Goal: Information Seeking & Learning: Learn about a topic

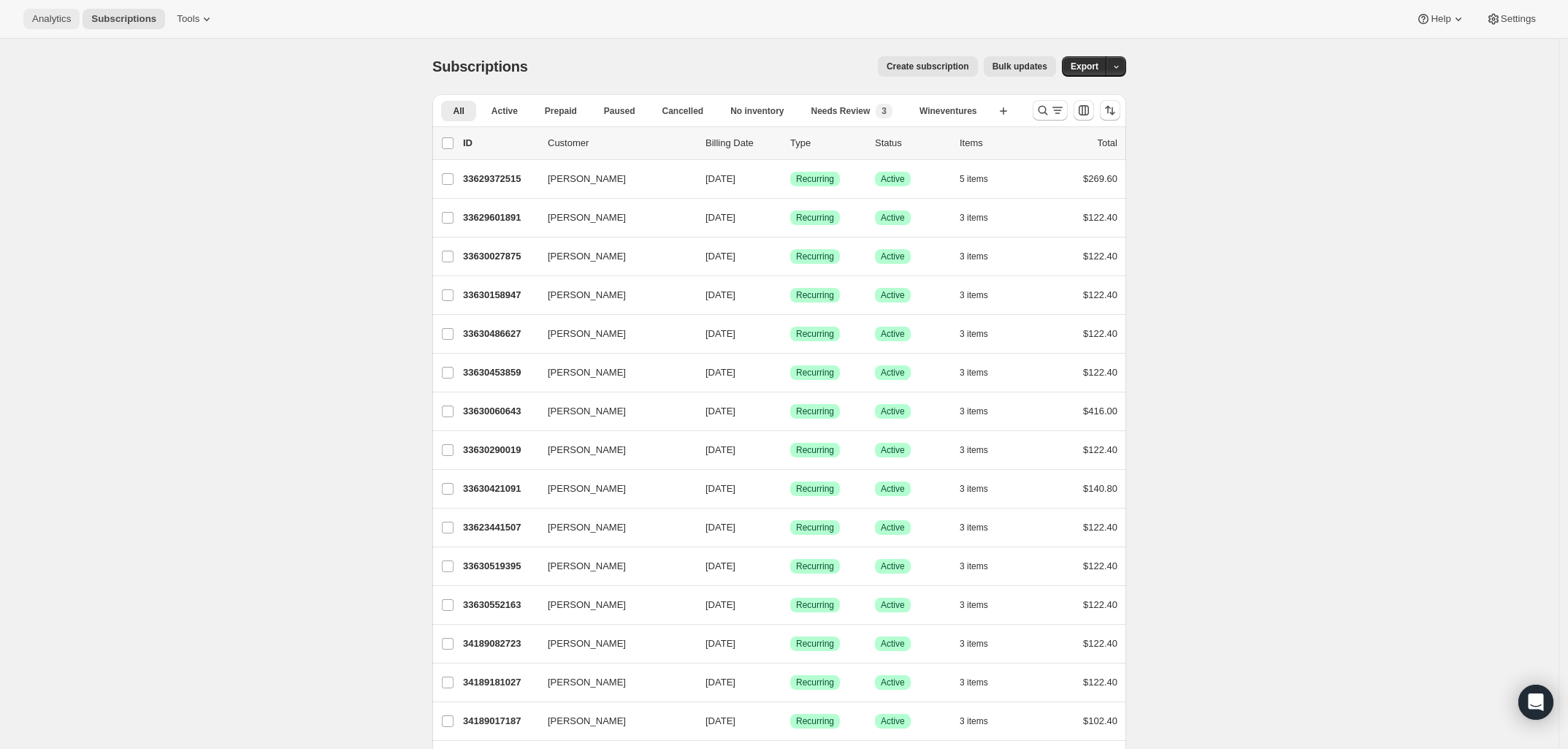
click at [52, 17] on span "Analytics" at bounding box center [51, 19] width 38 height 12
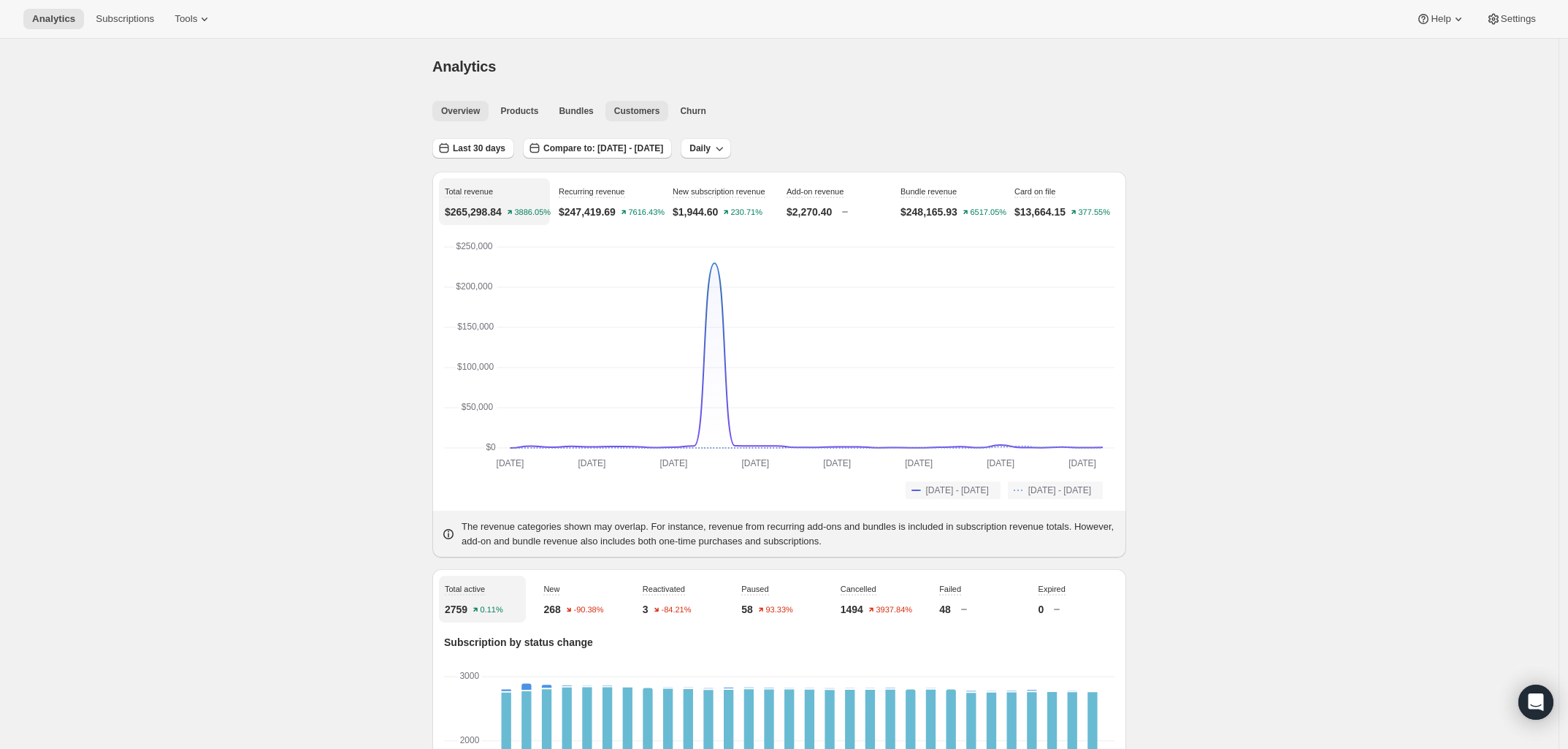
click at [646, 116] on span "Customers" at bounding box center [637, 111] width 46 height 12
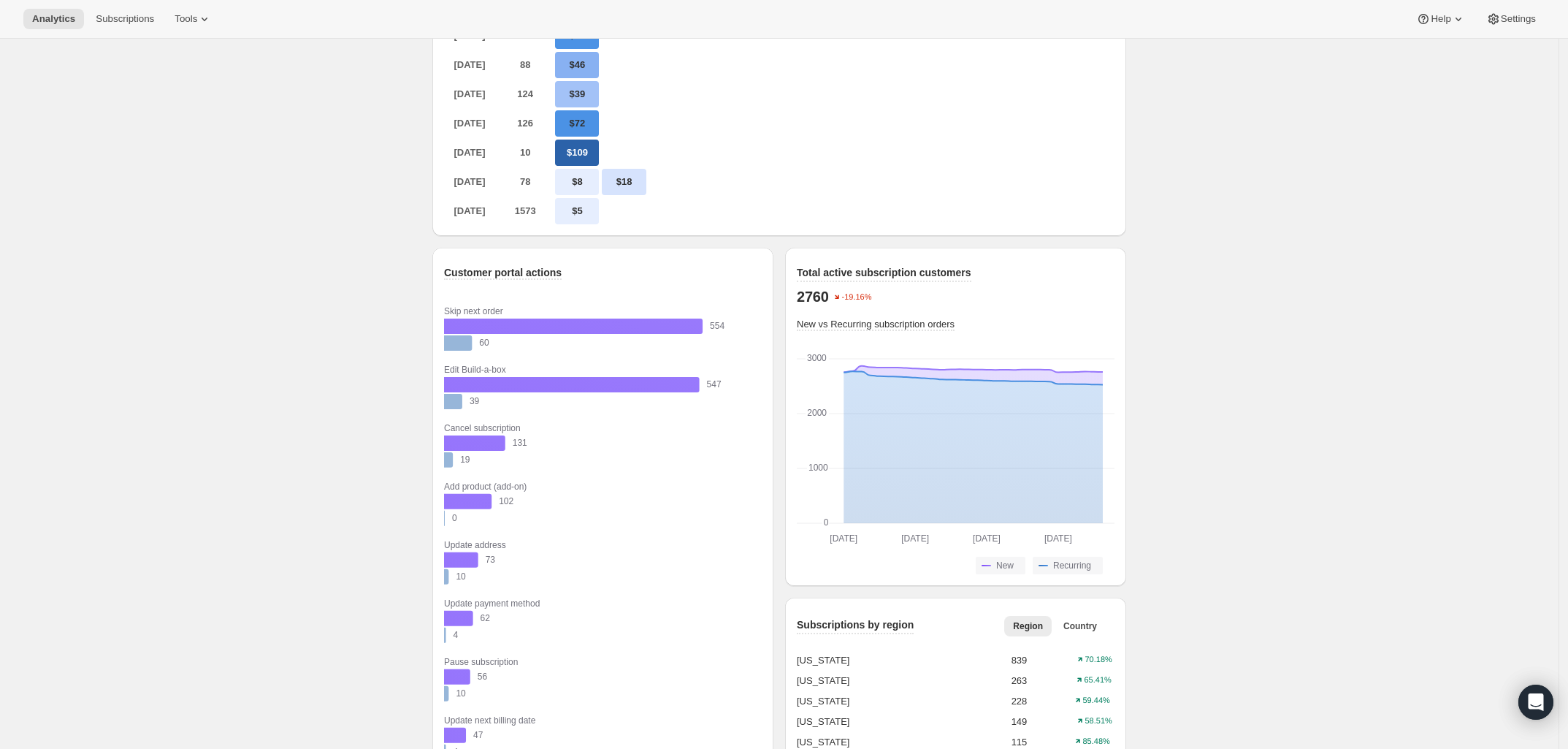
scroll to position [1096, 0]
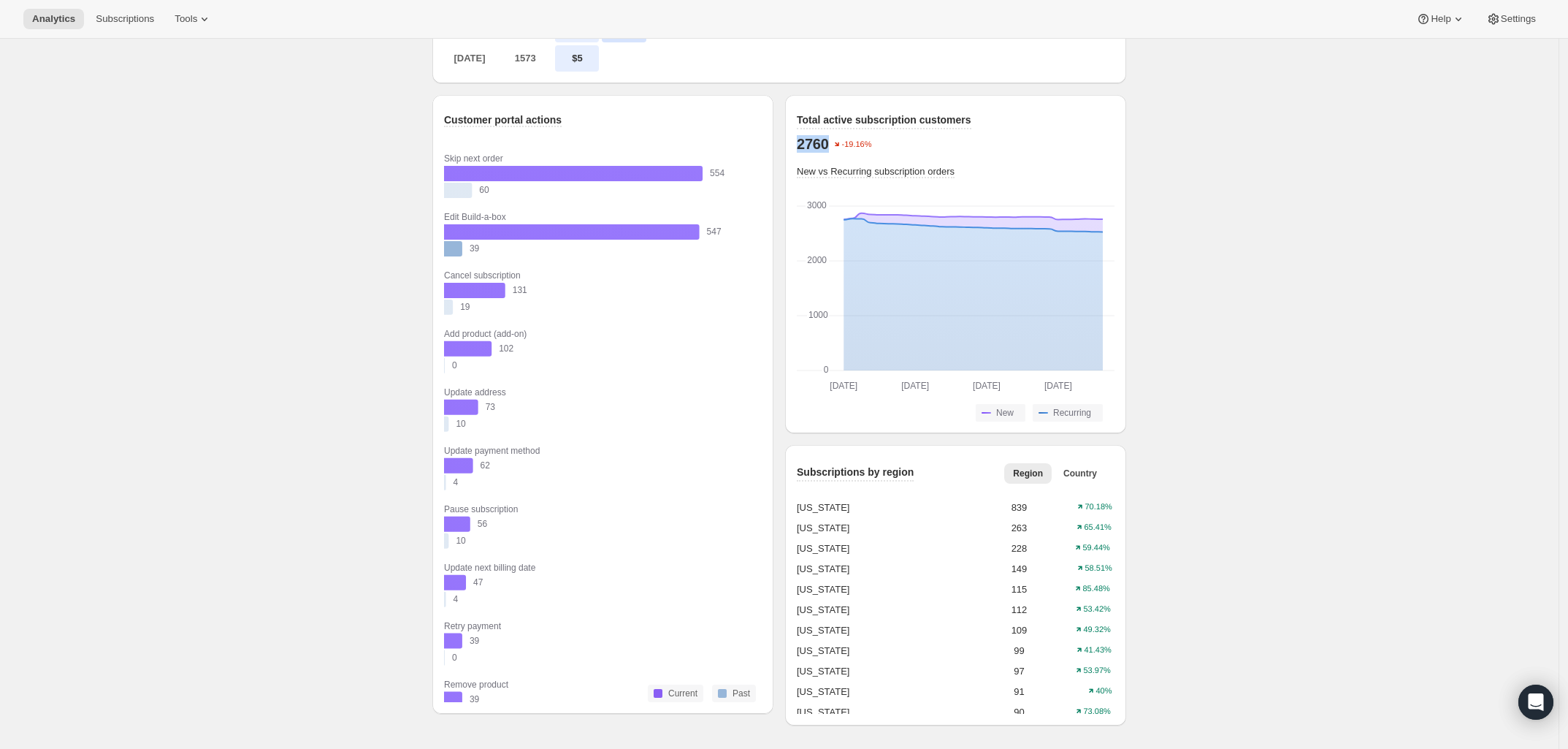
drag, startPoint x: 998, startPoint y: 132, endPoint x: 831, endPoint y: 155, distance: 168.6
click at [831, 155] on div "Total active subscription customers 2760 -19.16% New vs Recurring subscription …" at bounding box center [956, 266] width 318 height 309
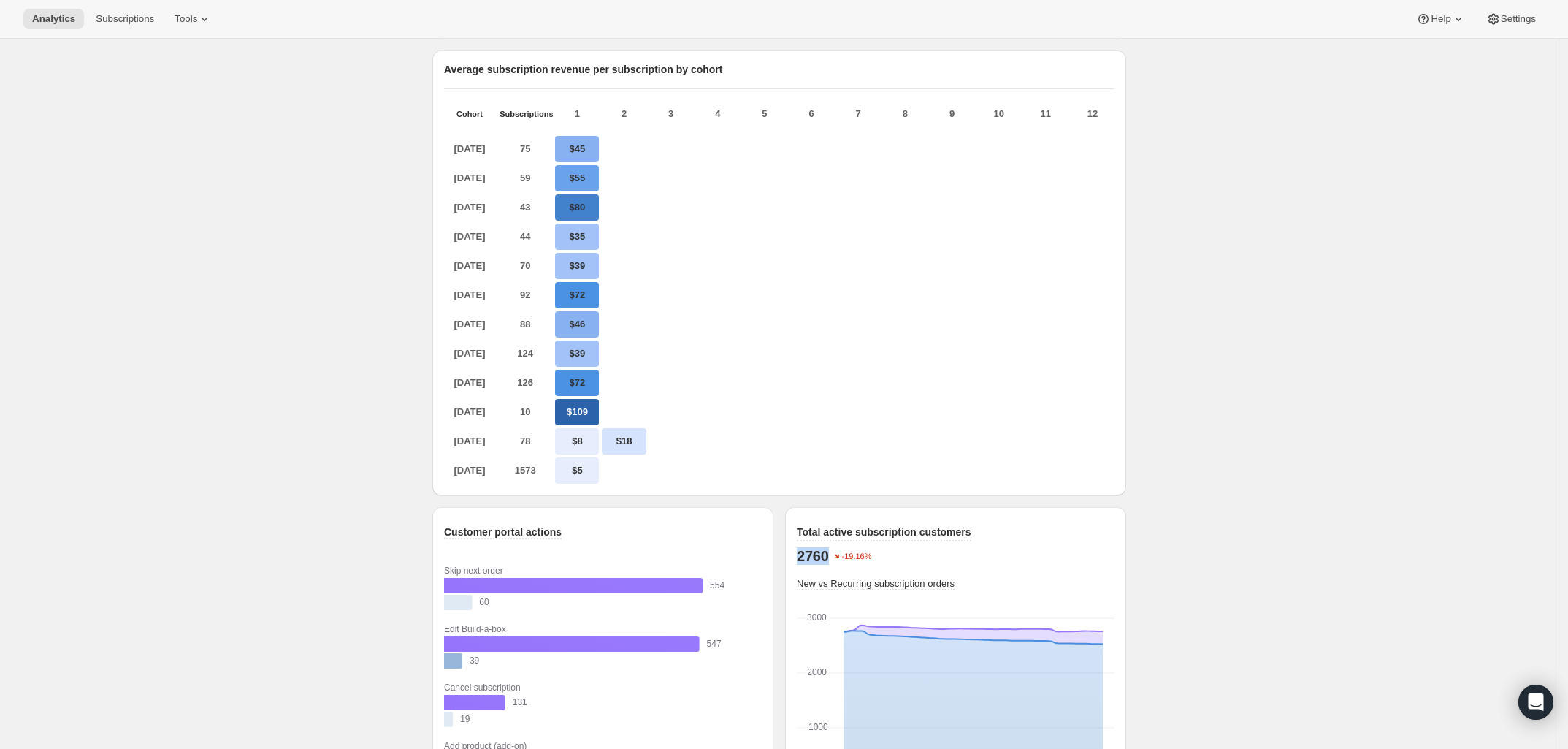
scroll to position [648, 0]
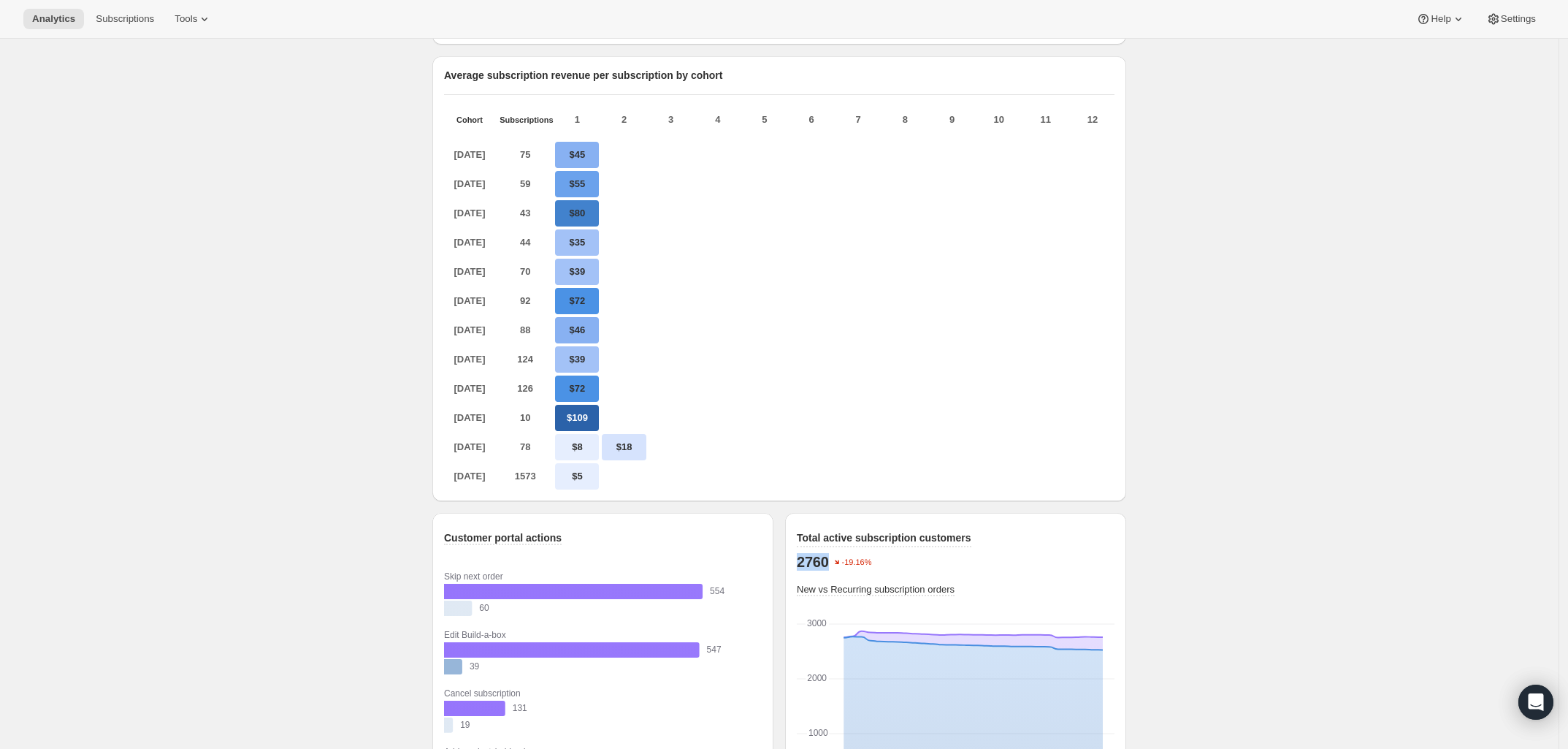
click at [801, 571] on p "2760" at bounding box center [813, 562] width 32 height 17
drag, startPoint x: 800, startPoint y: 603, endPoint x: 836, endPoint y: 598, distance: 36.3
click at [836, 598] on div "Total active subscription customers 2760 -19.16% New vs Recurring subscription …" at bounding box center [955, 681] width 341 height 338
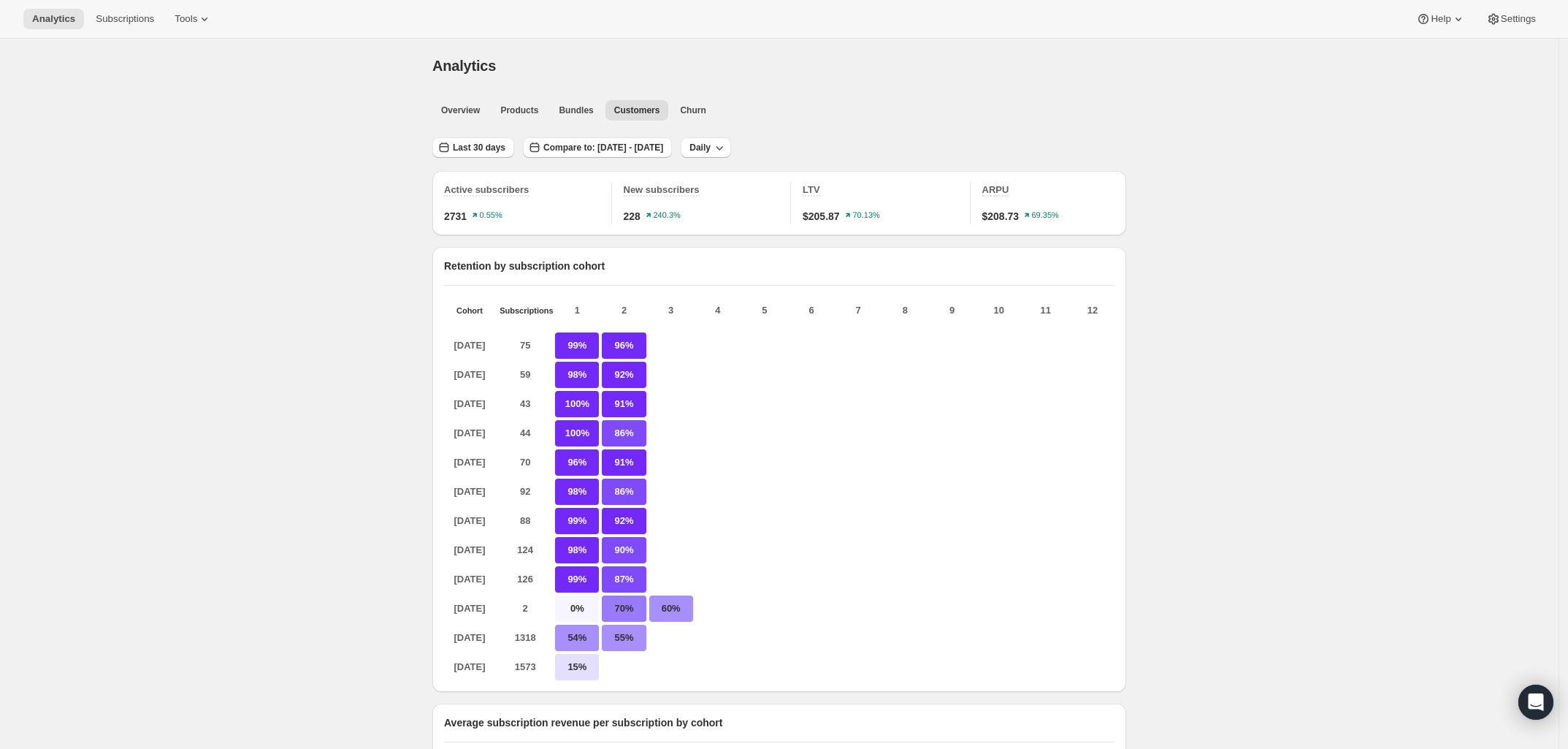
scroll to position [0, 0]
click at [462, 108] on span "Overview" at bounding box center [460, 111] width 38 height 12
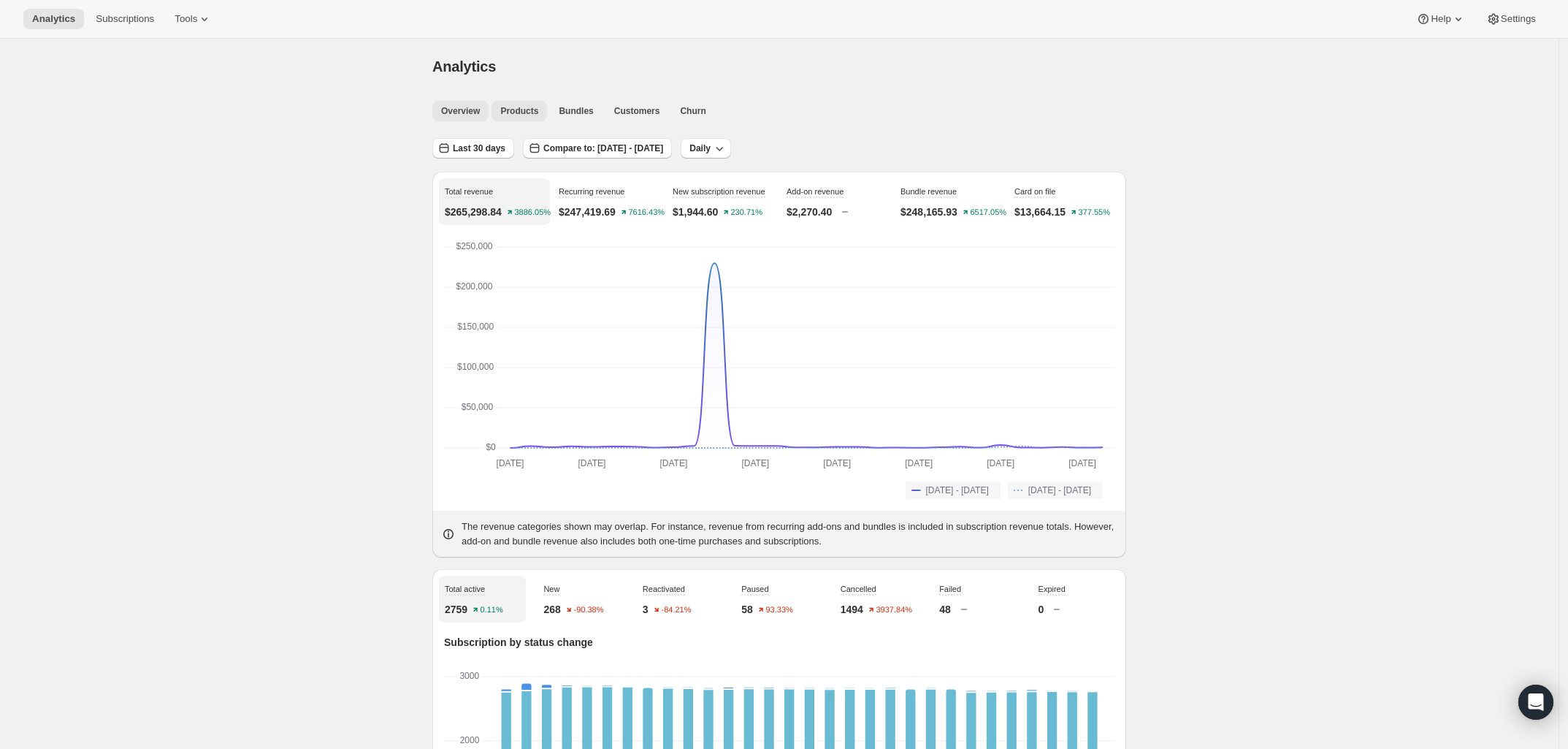
click at [515, 120] on button "Products" at bounding box center [519, 111] width 56 height 20
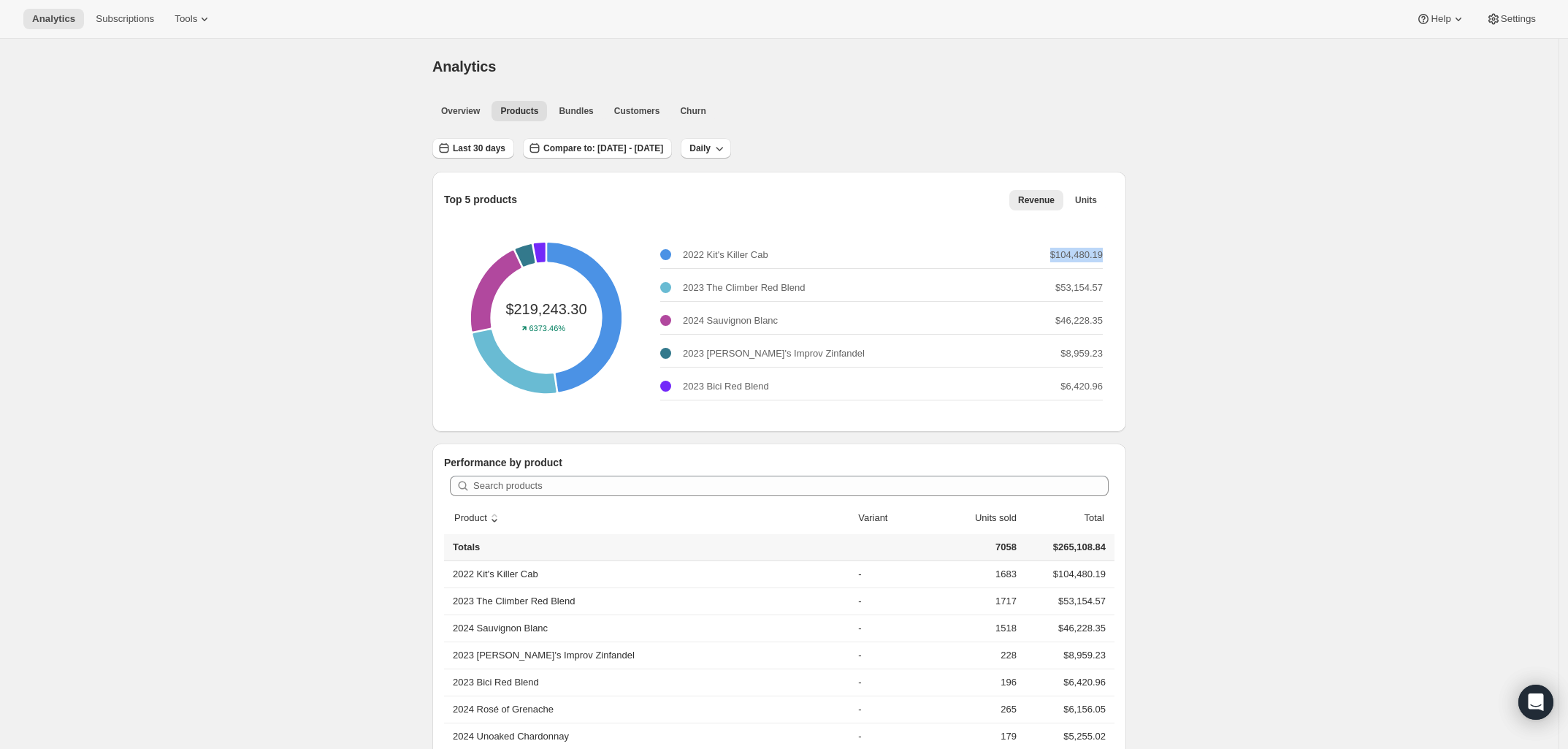
drag, startPoint x: 1057, startPoint y: 259, endPoint x: 1111, endPoint y: 263, distance: 54.1
click at [1111, 263] on div "$219,243.30 6373.46% 2022 Kit's Killer Cab $104,480.19 2023 The Climber Red Ble…" at bounding box center [779, 318] width 670 height 205
click at [1055, 249] on div "2022 Kit's Killer Cab $104,480.19" at bounding box center [881, 255] width 442 height 27
drag, startPoint x: 1056, startPoint y: 251, endPoint x: 1114, endPoint y: 260, distance: 58.7
click at [1114, 260] on div "$219,243.30 6373.46% 2022 Kit's Killer Cab $104,480.19 2023 The Climber Red Ble…" at bounding box center [779, 318] width 670 height 205
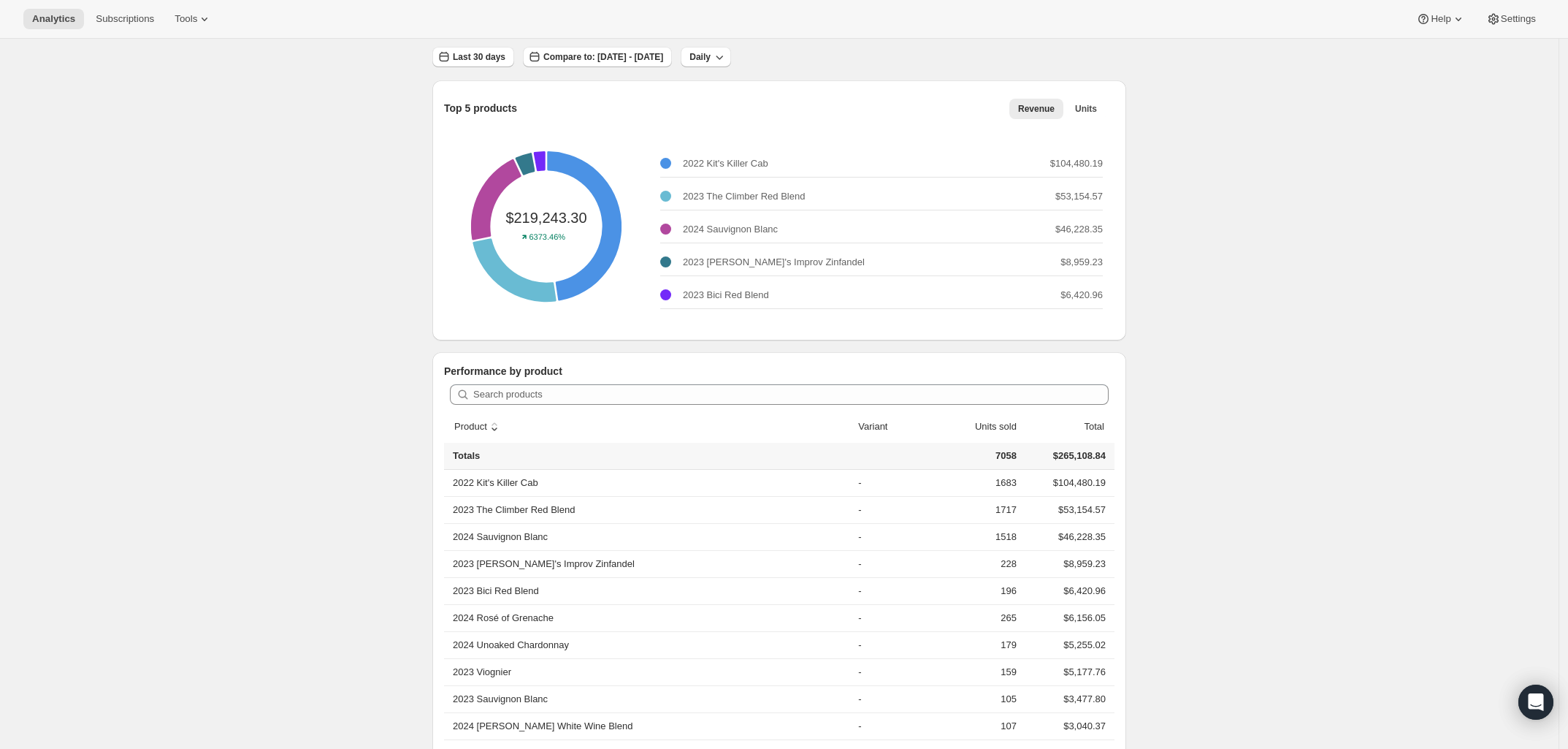
scroll to position [183, 0]
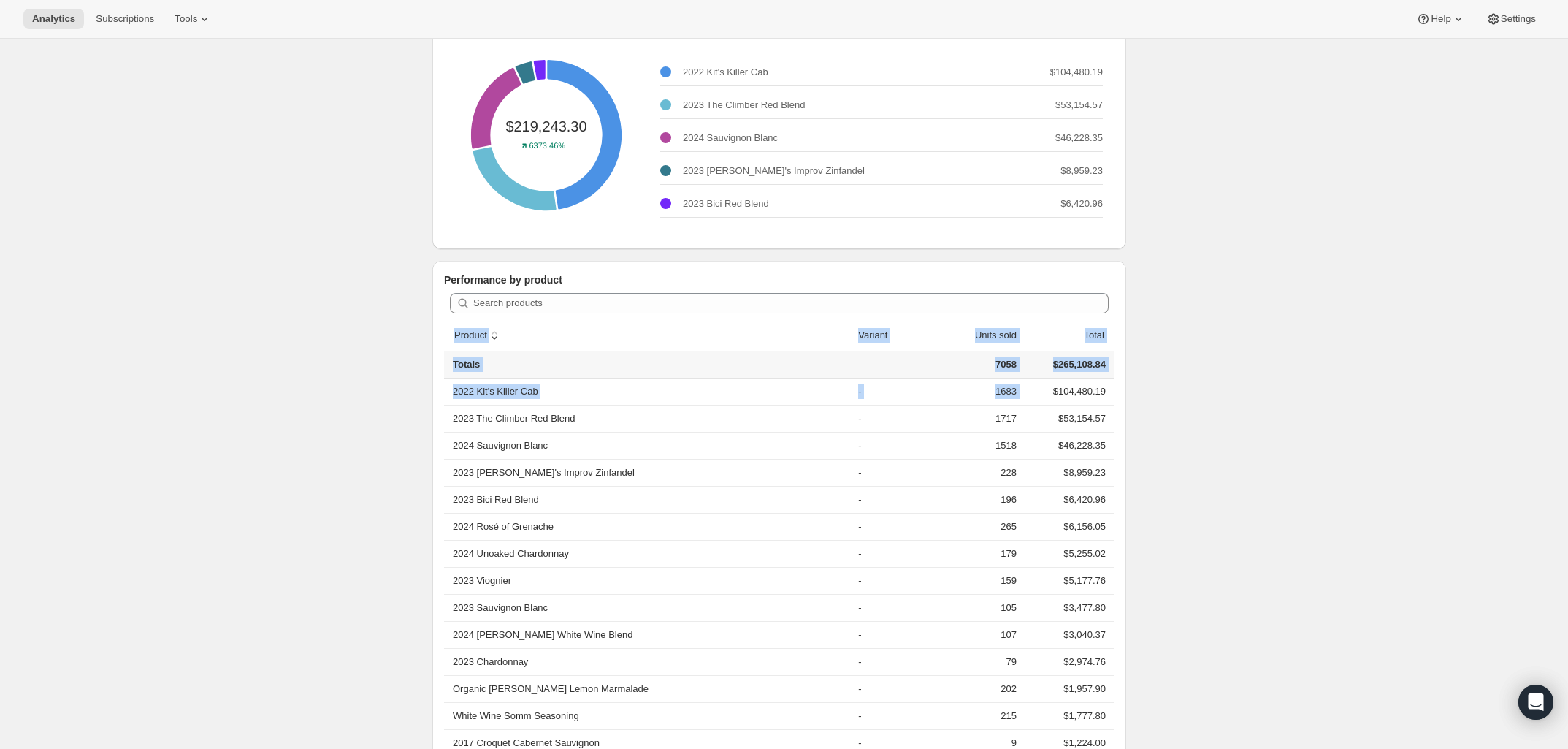
drag, startPoint x: 1056, startPoint y: 382, endPoint x: 1144, endPoint y: 388, distance: 88.2
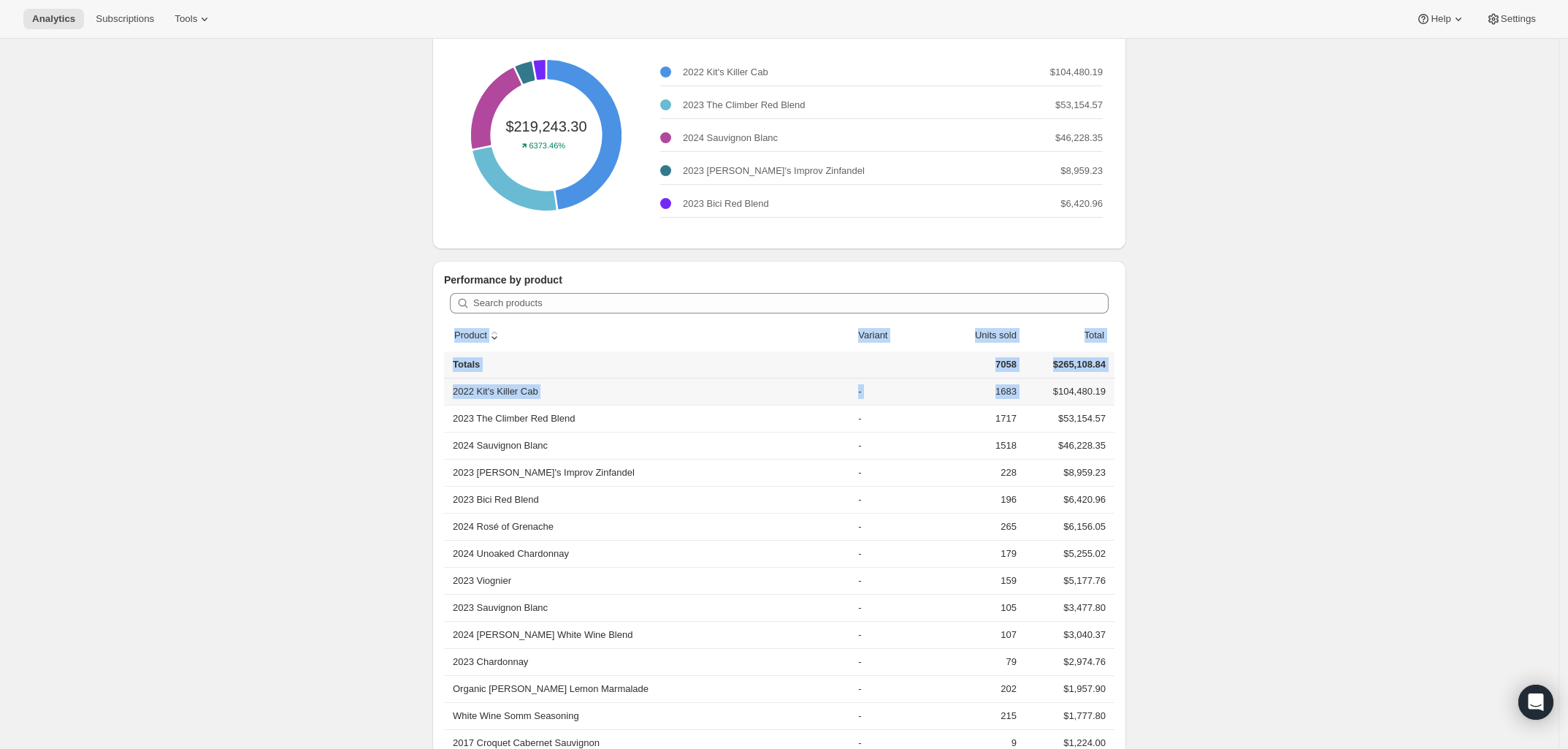
drag, startPoint x: 1154, startPoint y: 391, endPoint x: 1017, endPoint y: 380, distance: 137.4
click at [1032, 397] on td "$104,480.19" at bounding box center [1068, 391] width 93 height 26
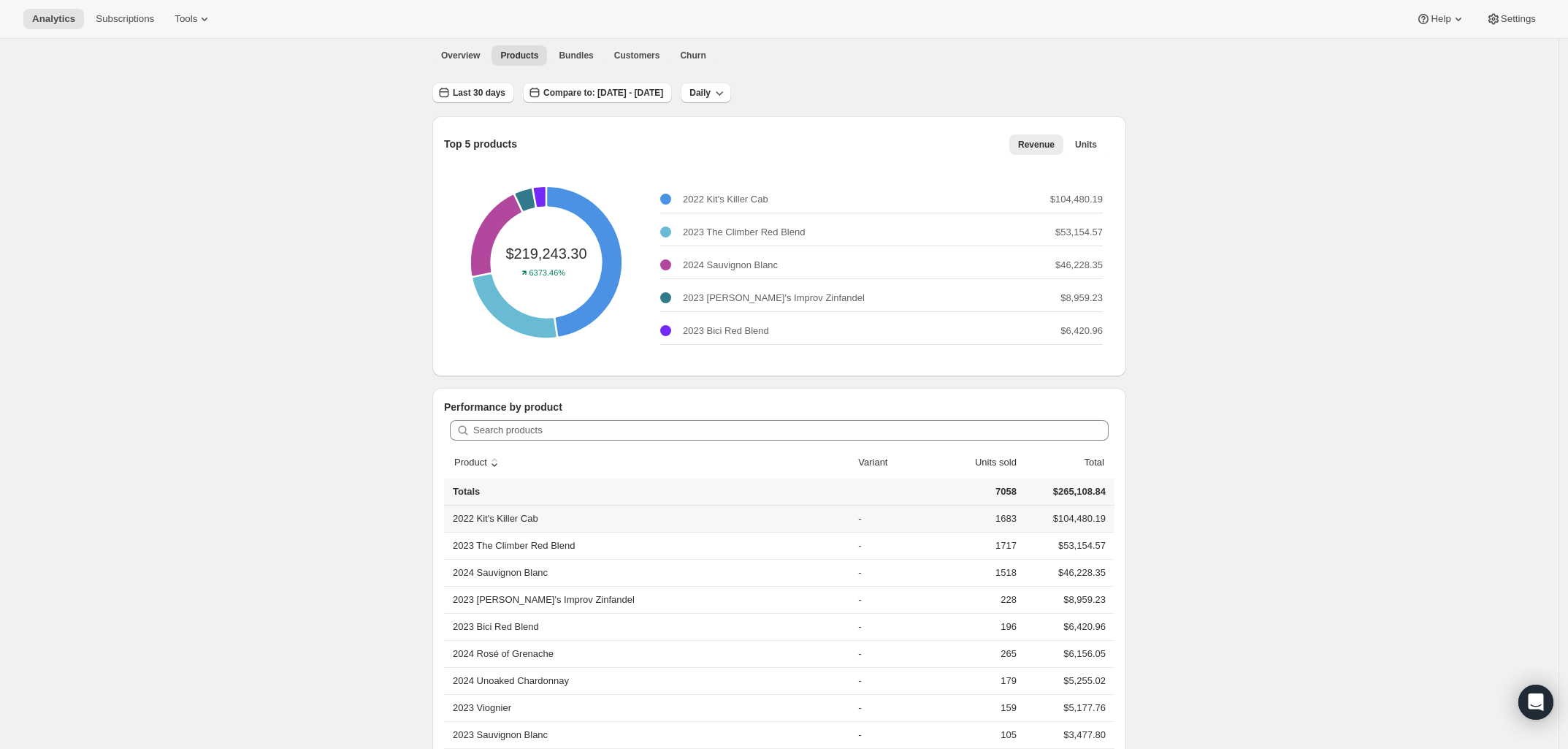
scroll to position [0, 0]
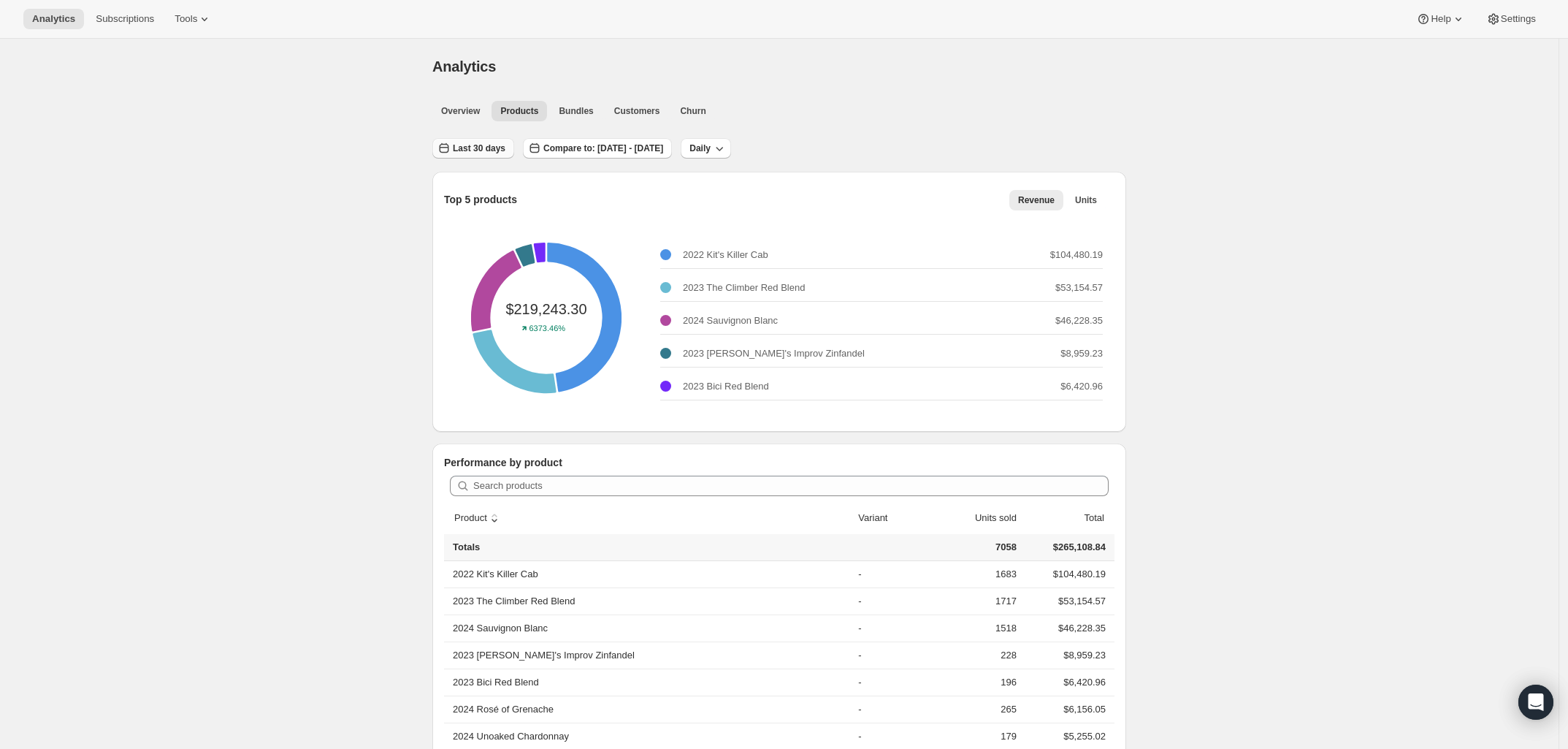
click at [498, 148] on span "Last 30 days" at bounding box center [479, 148] width 53 height 12
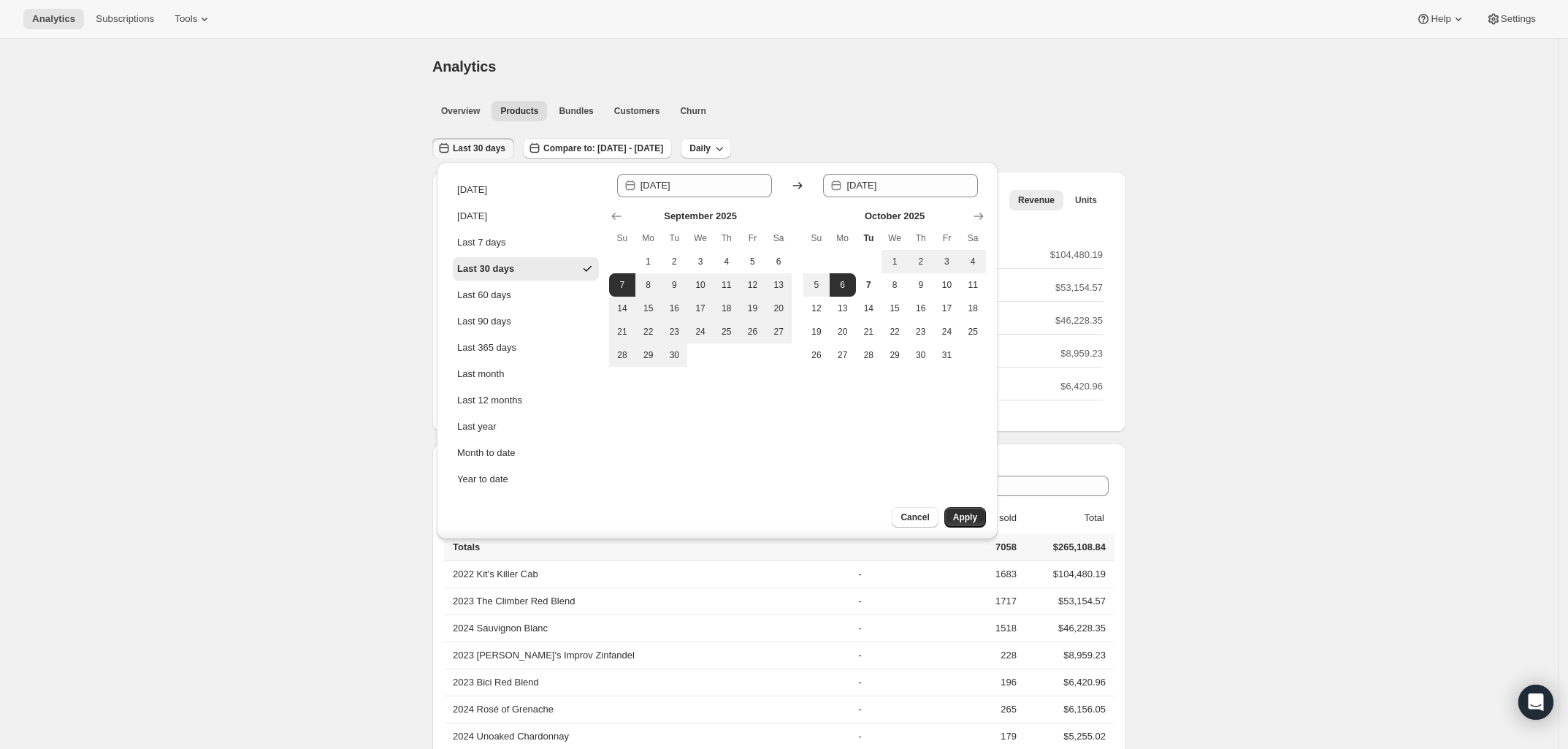
drag, startPoint x: 282, startPoint y: 101, endPoint x: 486, endPoint y: 128, distance: 205.8
